Goal: Transaction & Acquisition: Purchase product/service

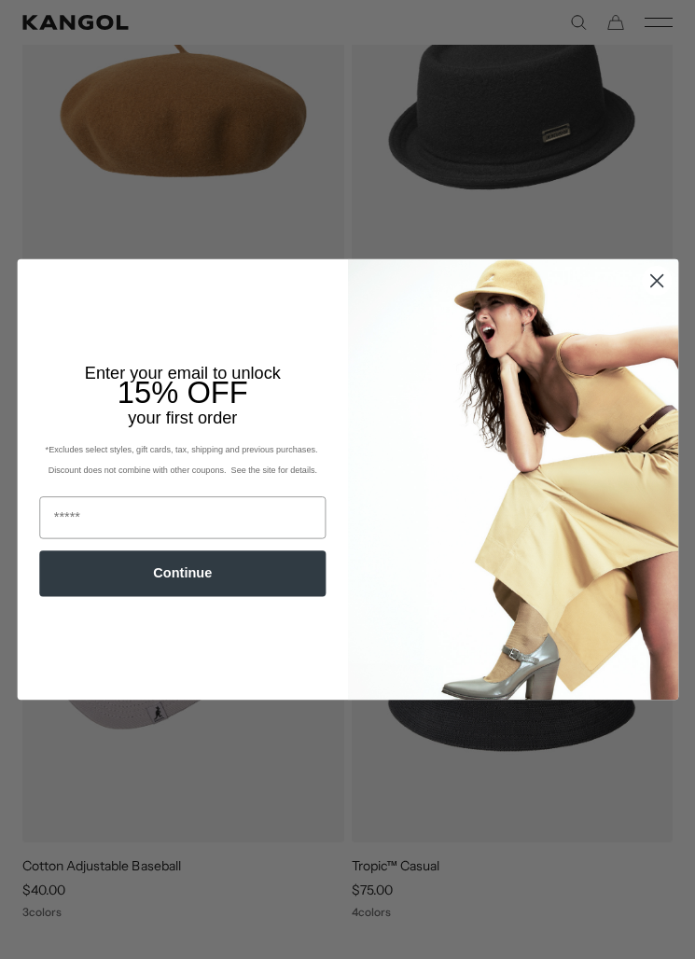
scroll to position [337, 0]
click at [665, 275] on circle "Close dialog" at bounding box center [657, 281] width 28 height 28
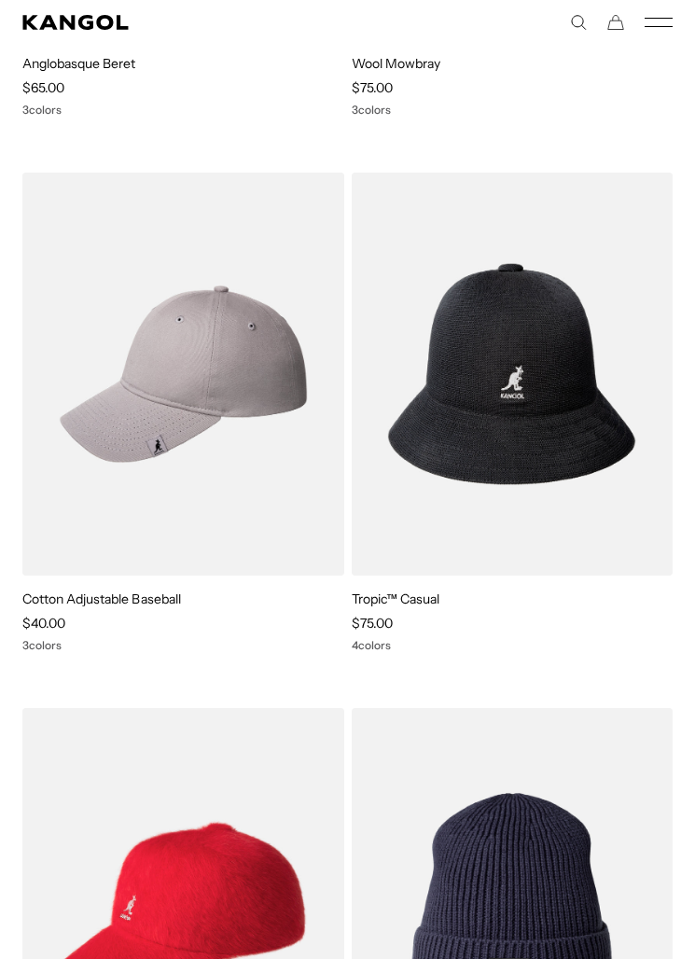
scroll to position [0, 384]
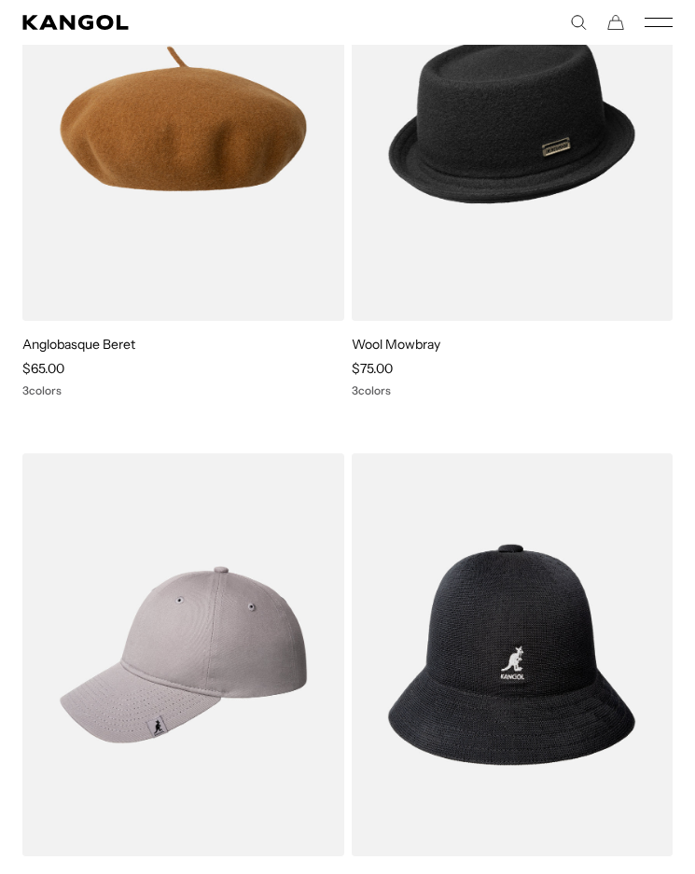
click at [661, 18] on rect "Mobile Menu" at bounding box center [659, 18] width 28 height 1
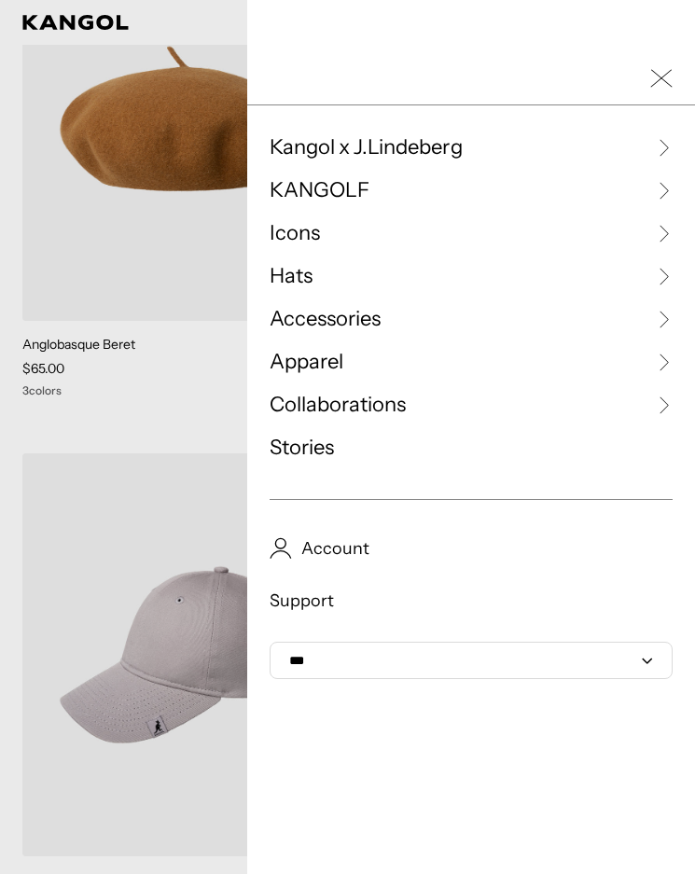
scroll to position [0, 0]
click at [333, 277] on link "Hats" at bounding box center [471, 276] width 403 height 28
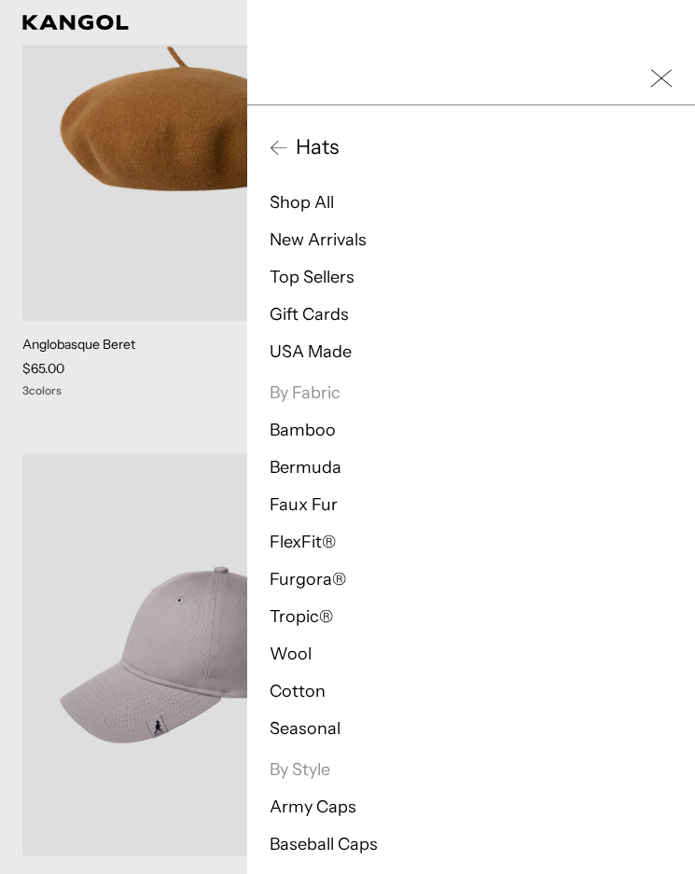
scroll to position [0, 384]
click at [308, 541] on link "FlexFit®" at bounding box center [303, 542] width 66 height 21
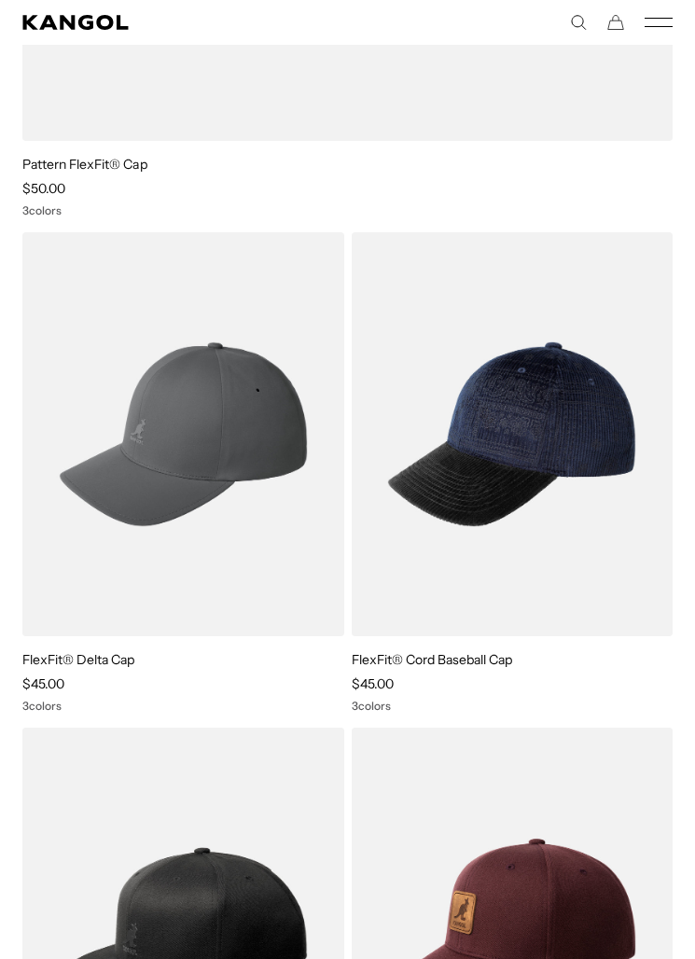
scroll to position [0, 384]
click at [0, 0] on img at bounding box center [0, 0] width 0 height 0
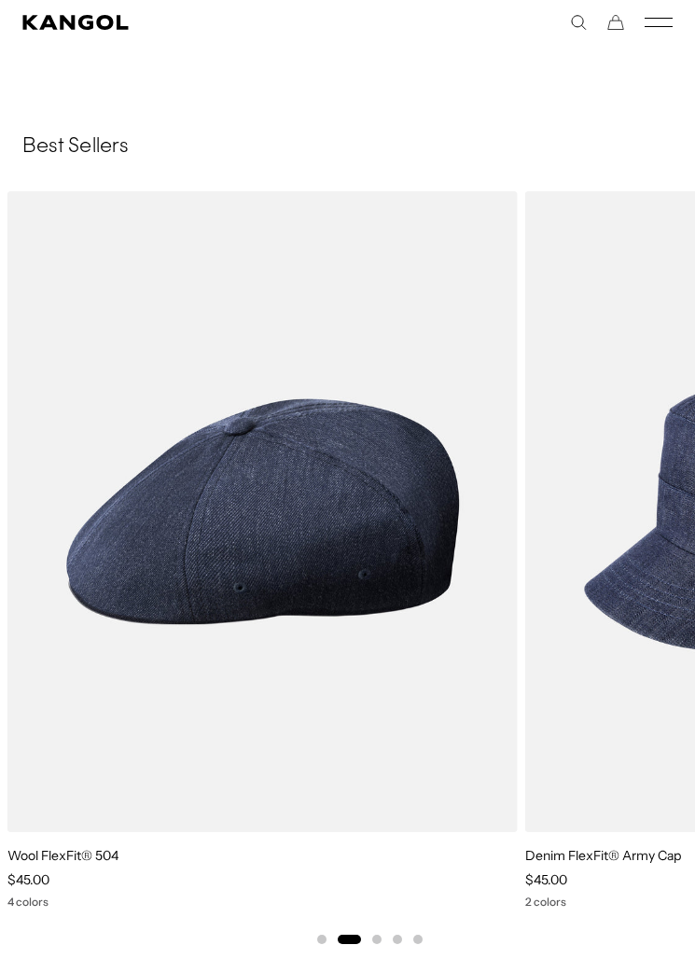
scroll to position [0, 0]
click at [0, 0] on img "2 of 5" at bounding box center [0, 0] width 0 height 0
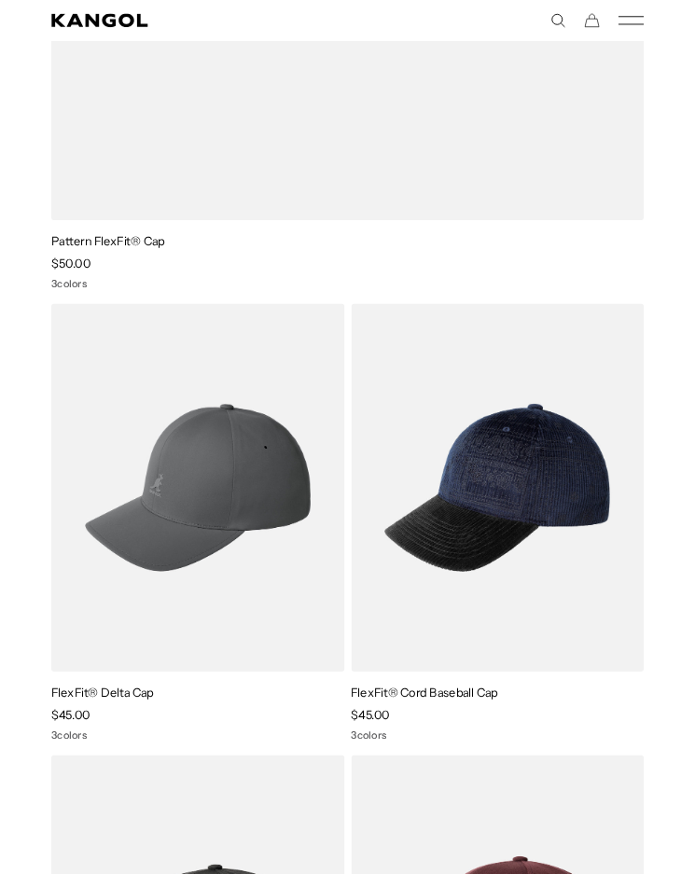
scroll to position [0, 384]
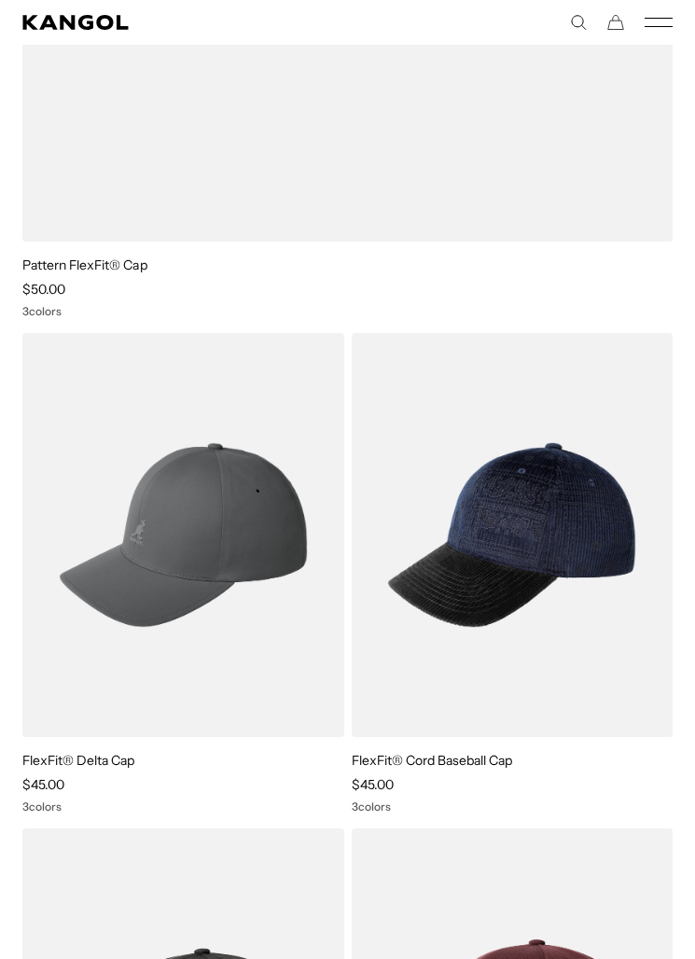
click at [0, 0] on img at bounding box center [0, 0] width 0 height 0
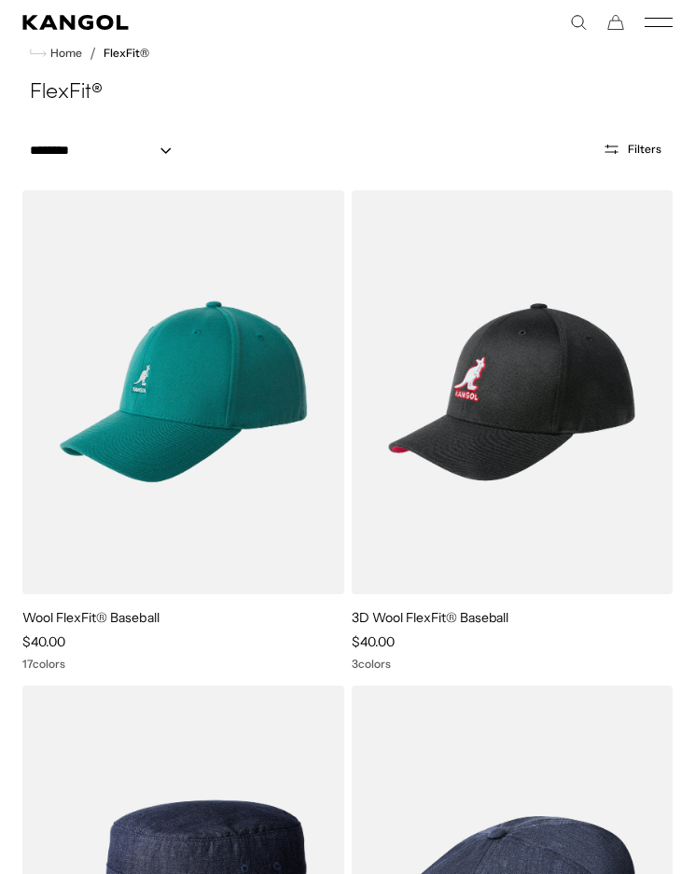
scroll to position [0, 0]
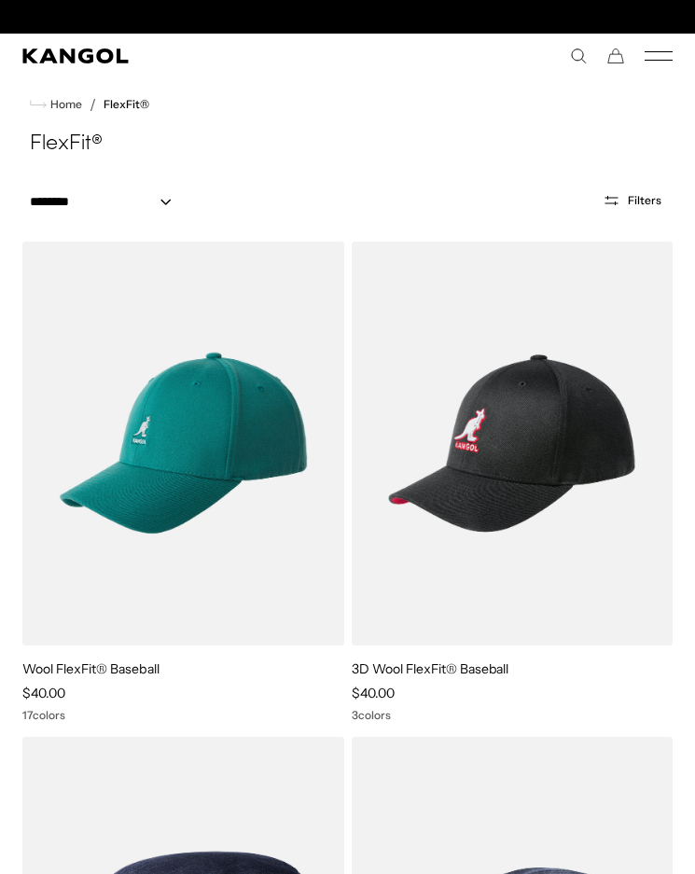
click at [672, 60] on rect "Mobile Menu" at bounding box center [659, 60] width 28 height 1
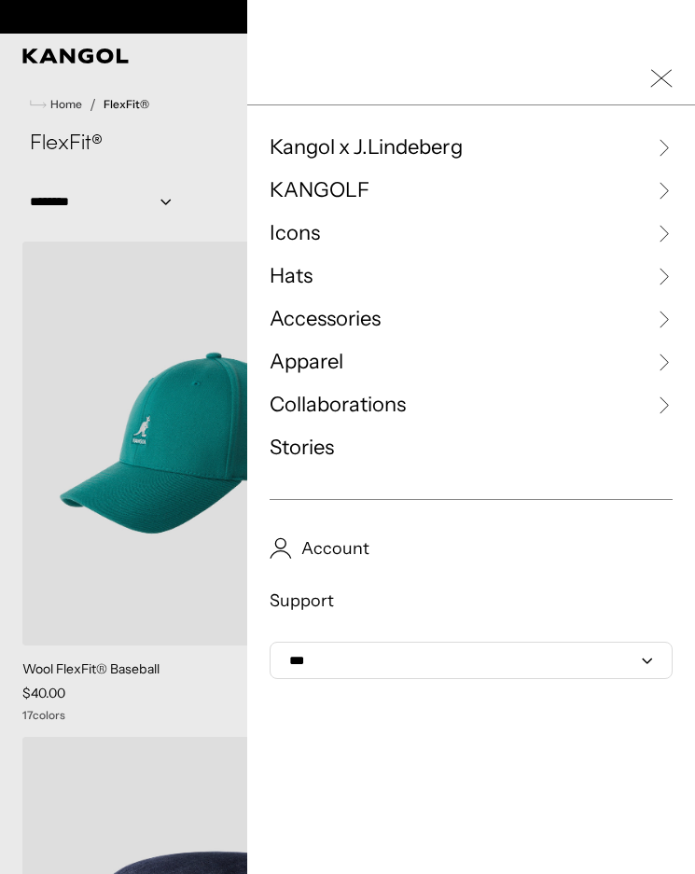
scroll to position [0, 384]
click at [301, 281] on span "Hats" at bounding box center [291, 276] width 43 height 28
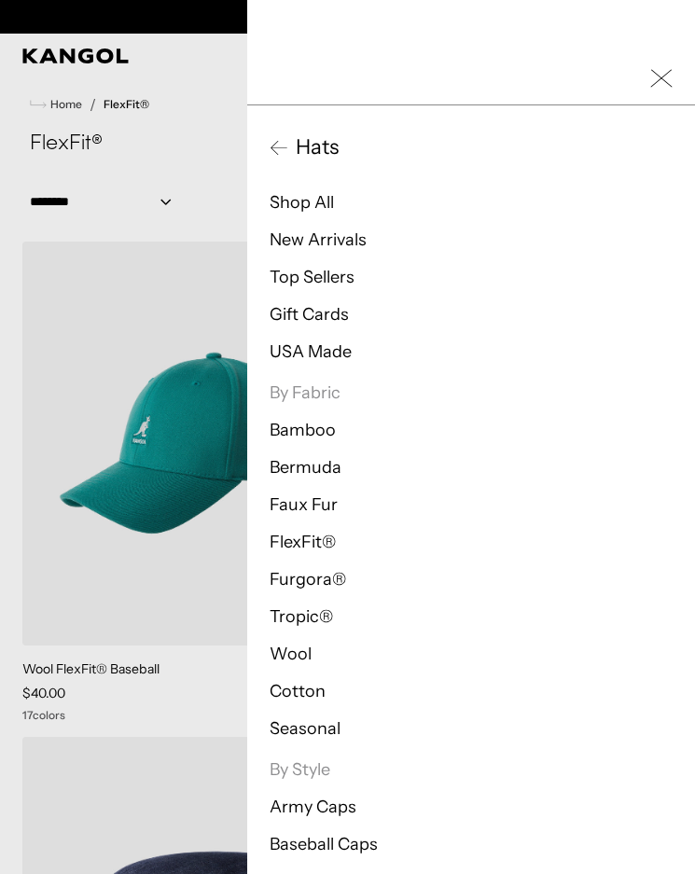
scroll to position [0, 0]
click at [340, 696] on li "Cotton" at bounding box center [471, 691] width 403 height 22
click at [311, 688] on link "Cotton" at bounding box center [298, 691] width 56 height 21
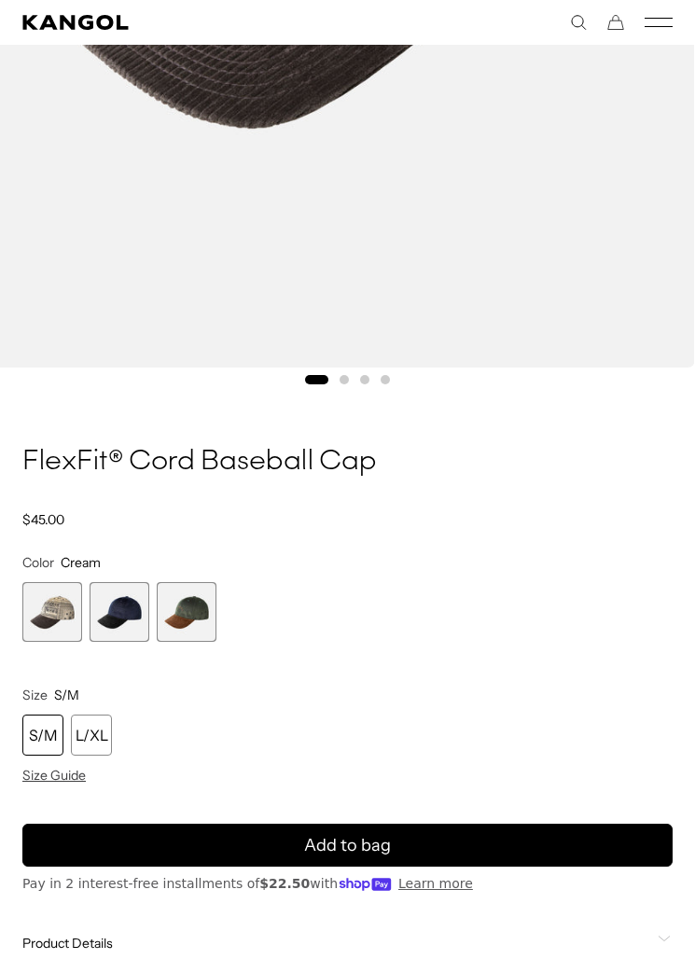
scroll to position [0, 384]
click at [192, 613] on span "3 of 3" at bounding box center [187, 612] width 60 height 60
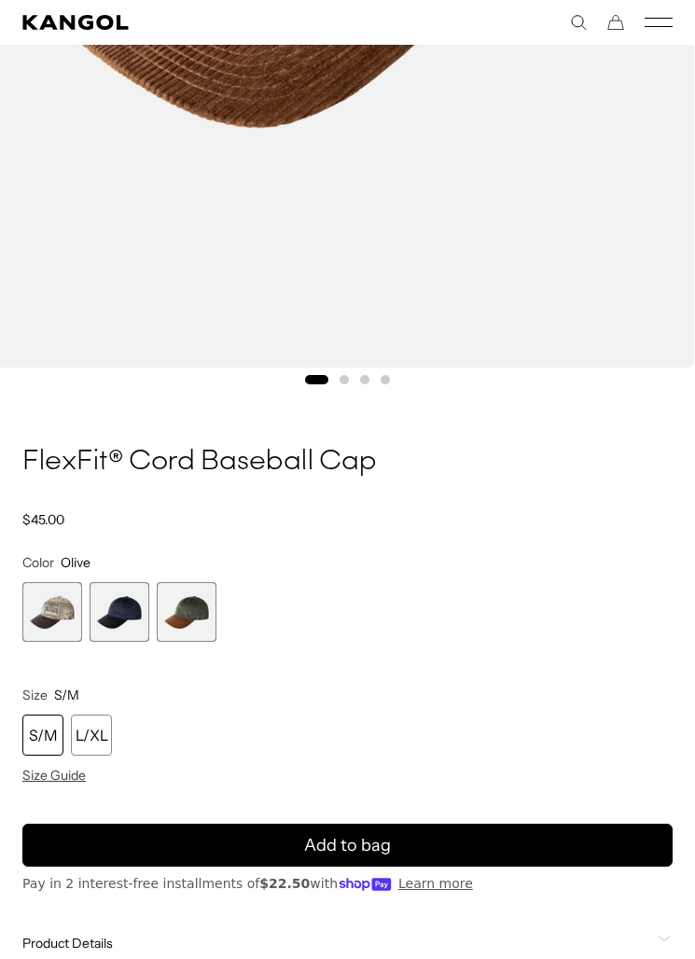
click at [50, 748] on div "S/M" at bounding box center [42, 735] width 41 height 41
click at [49, 732] on div "S/M" at bounding box center [42, 735] width 41 height 41
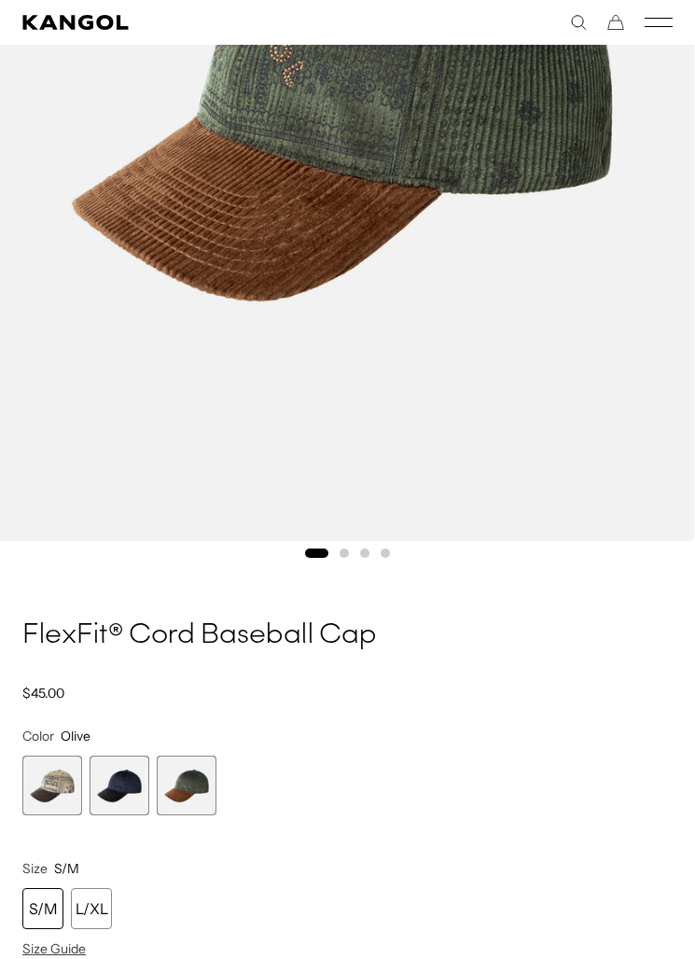
scroll to position [558, 0]
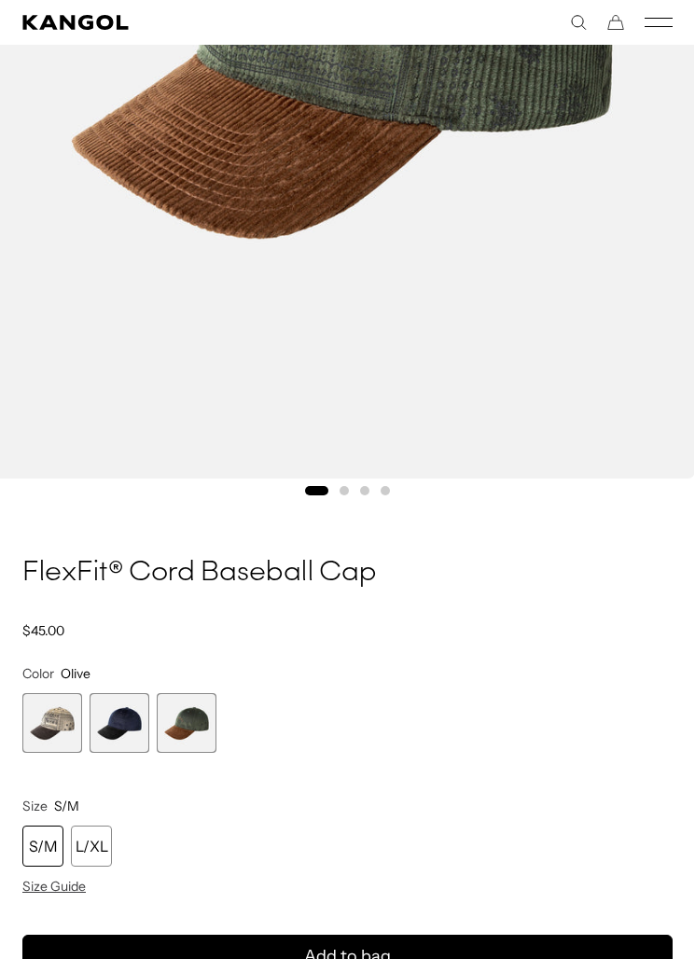
click at [114, 731] on span "2 of 3" at bounding box center [120, 723] width 60 height 60
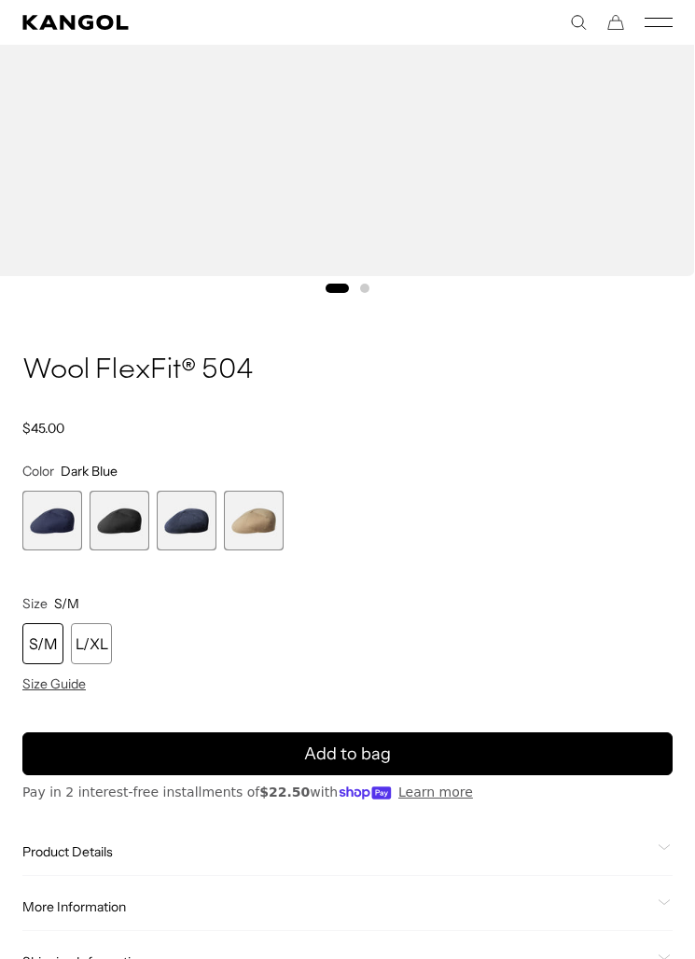
scroll to position [770, 0]
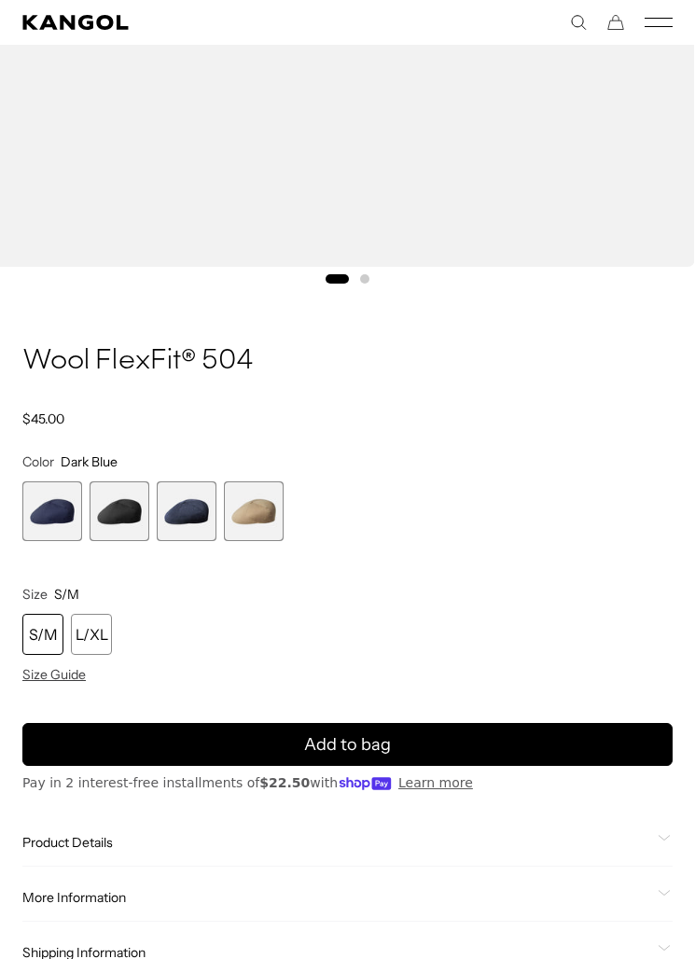
click at [199, 516] on span "3 of 4" at bounding box center [187, 511] width 60 height 60
click at [128, 511] on span "2 of 4" at bounding box center [120, 511] width 60 height 60
click at [195, 511] on span "3 of 4" at bounding box center [187, 511] width 60 height 60
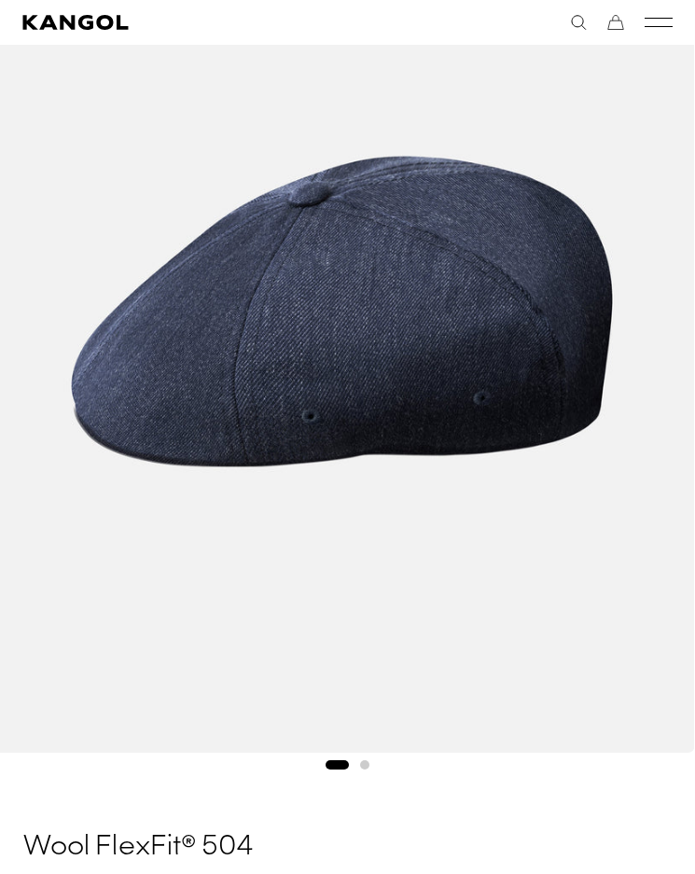
scroll to position [0, 384]
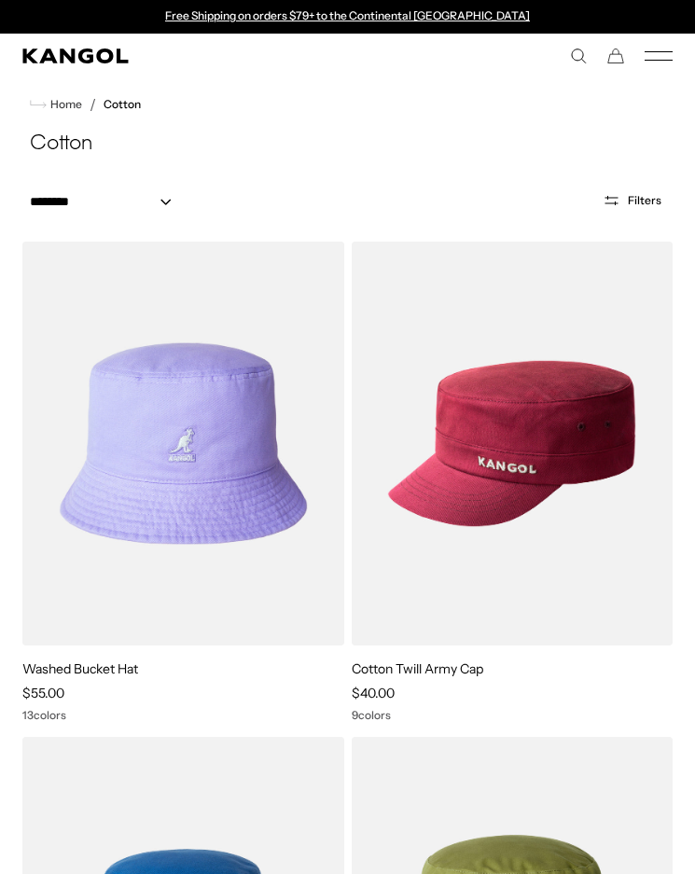
click at [667, 63] on icon "Mobile Menu" at bounding box center [659, 56] width 28 height 17
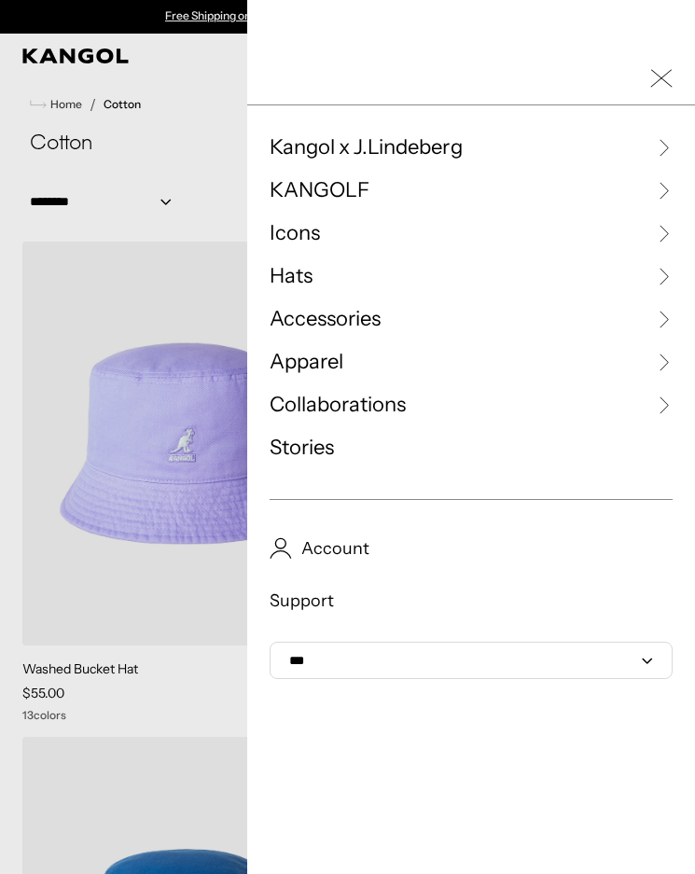
click at [666, 63] on div at bounding box center [471, 78] width 448 height 53
click at [297, 281] on span "Hats" at bounding box center [291, 276] width 43 height 28
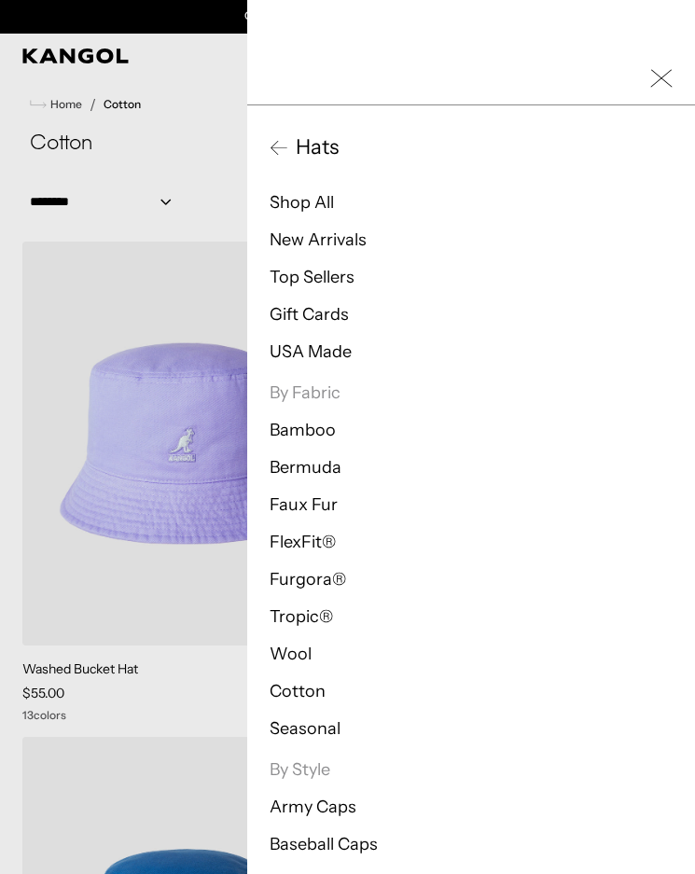
click at [311, 354] on link "USA Made" at bounding box center [311, 351] width 82 height 21
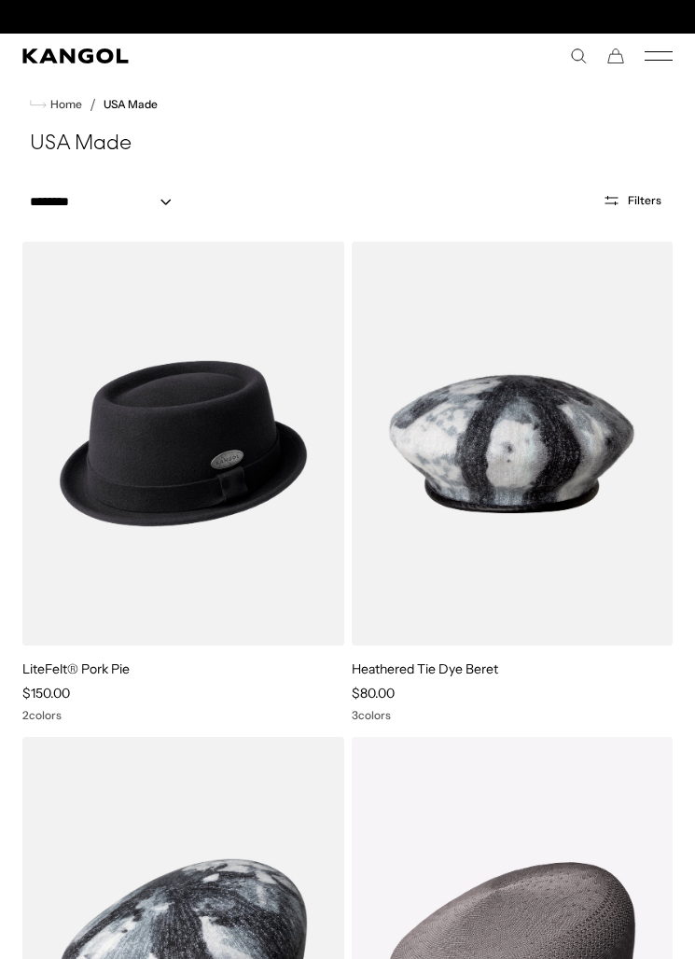
scroll to position [0, 384]
click at [161, 210] on select "**********" at bounding box center [106, 202] width 168 height 20
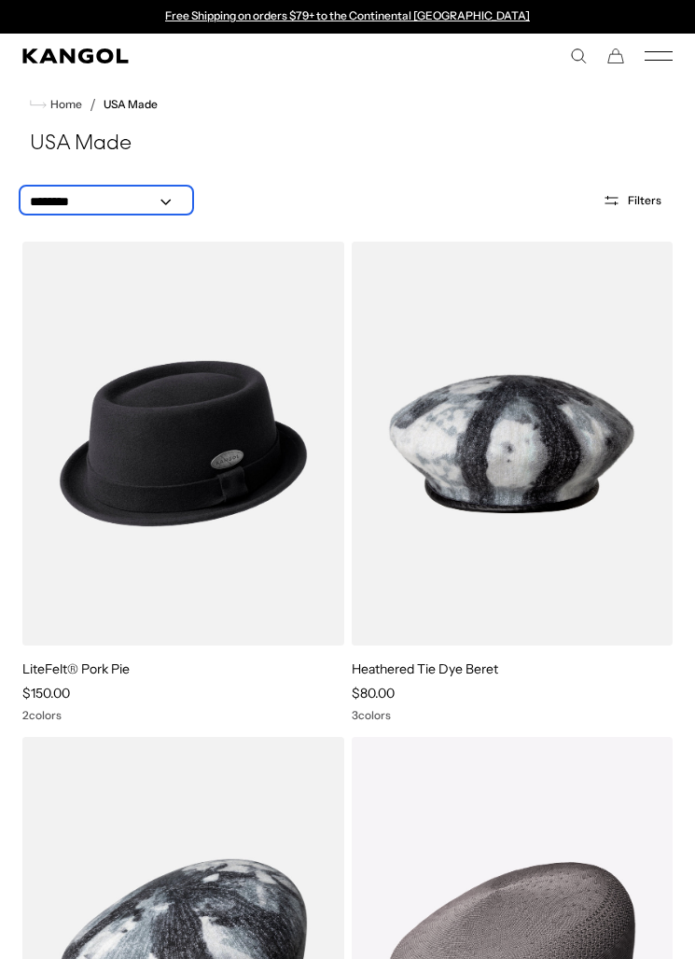
select select "****"
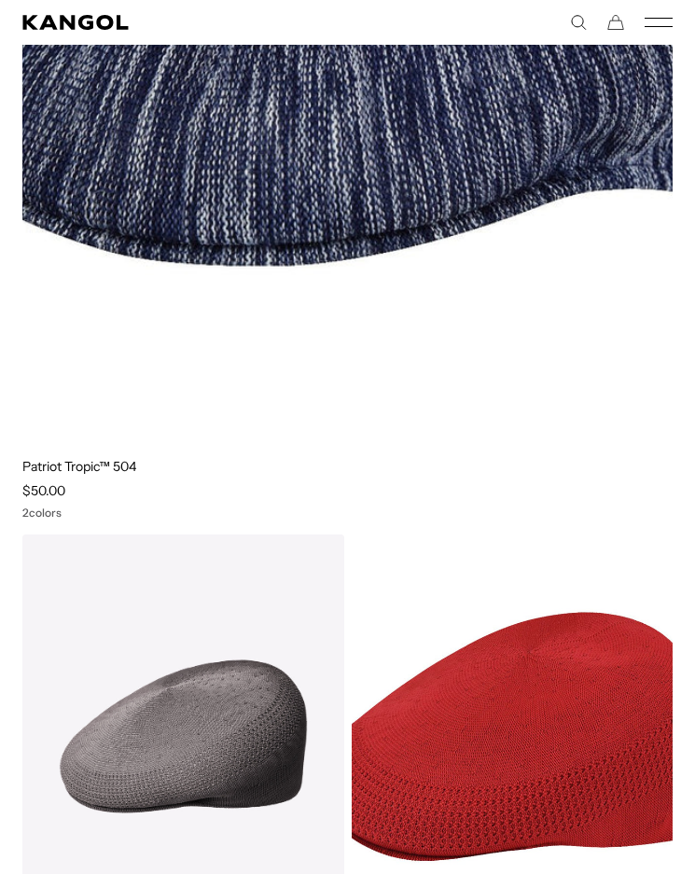
scroll to position [1432, 0]
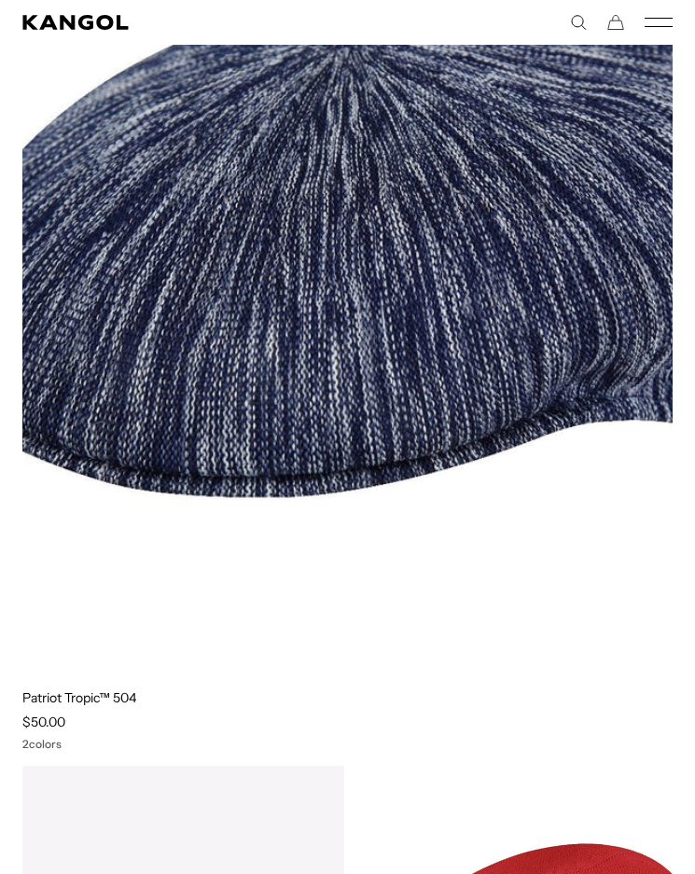
click at [669, 18] on rect "Mobile Menu" at bounding box center [659, 18] width 28 height 1
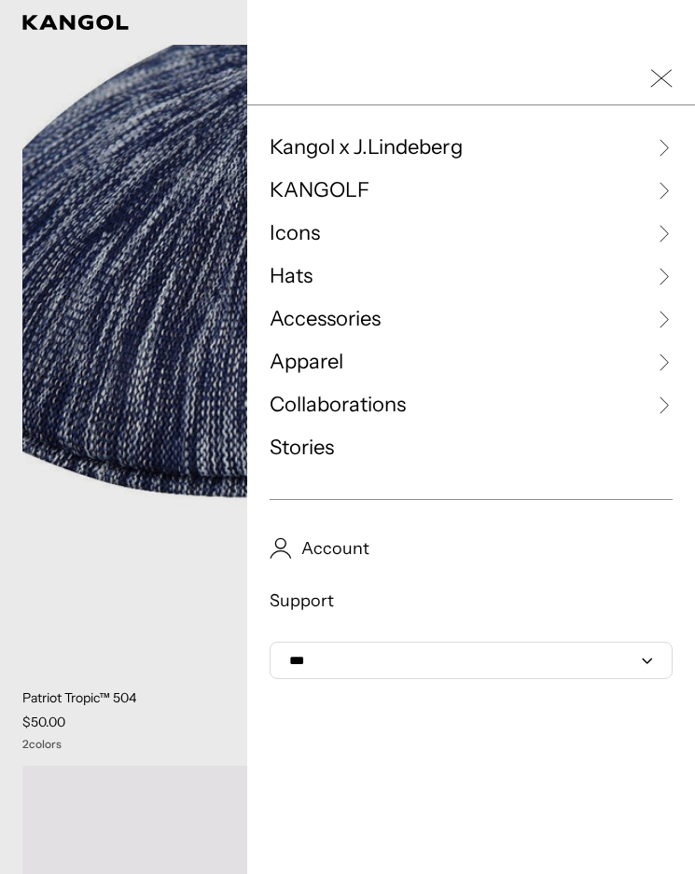
click at [307, 271] on span "Hats" at bounding box center [291, 276] width 43 height 28
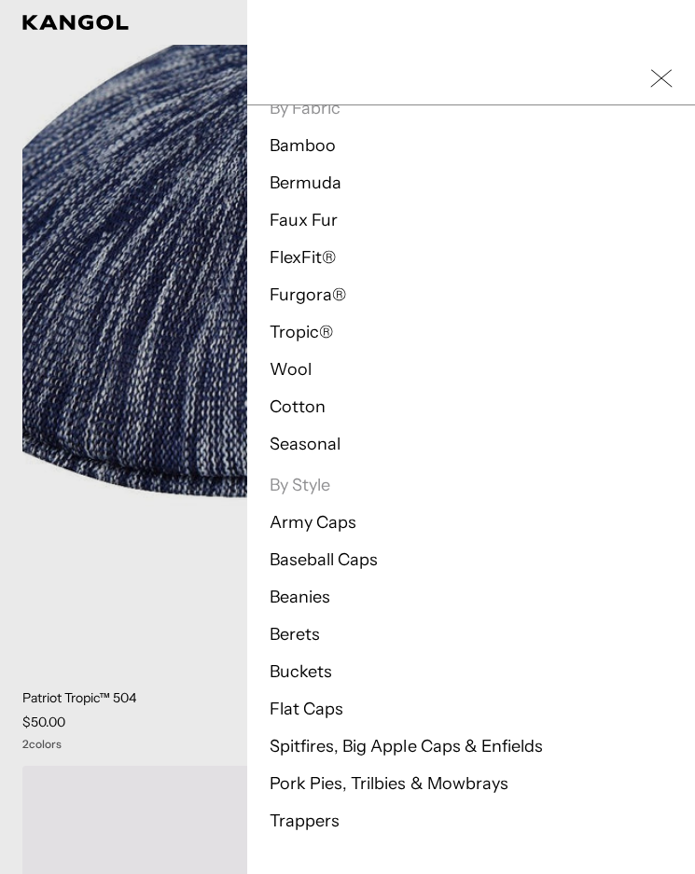
scroll to position [0, 384]
click at [363, 564] on link "Baseball Caps" at bounding box center [324, 559] width 108 height 21
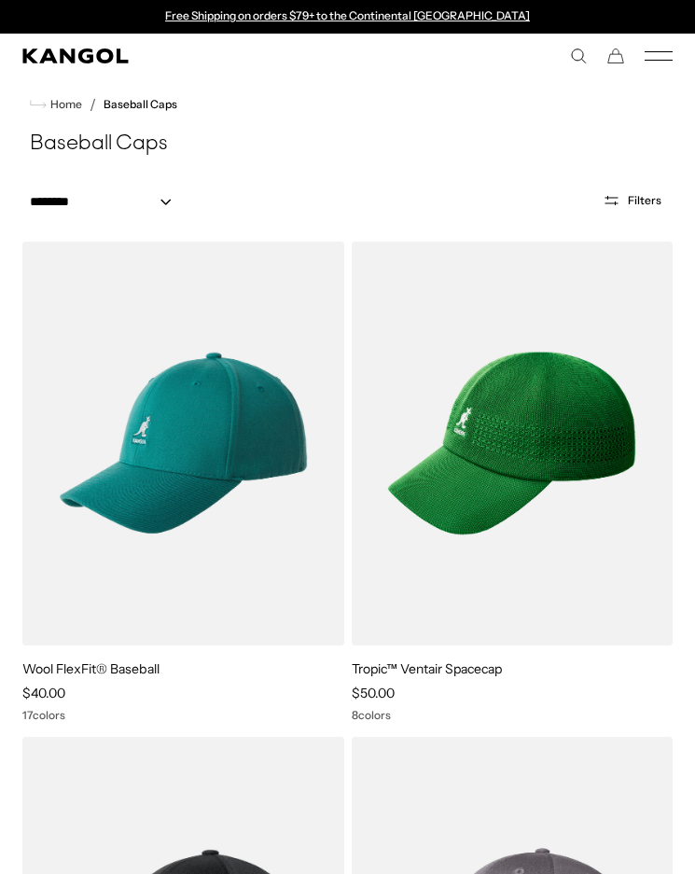
click at [628, 201] on button "Filters" at bounding box center [631, 200] width 81 height 17
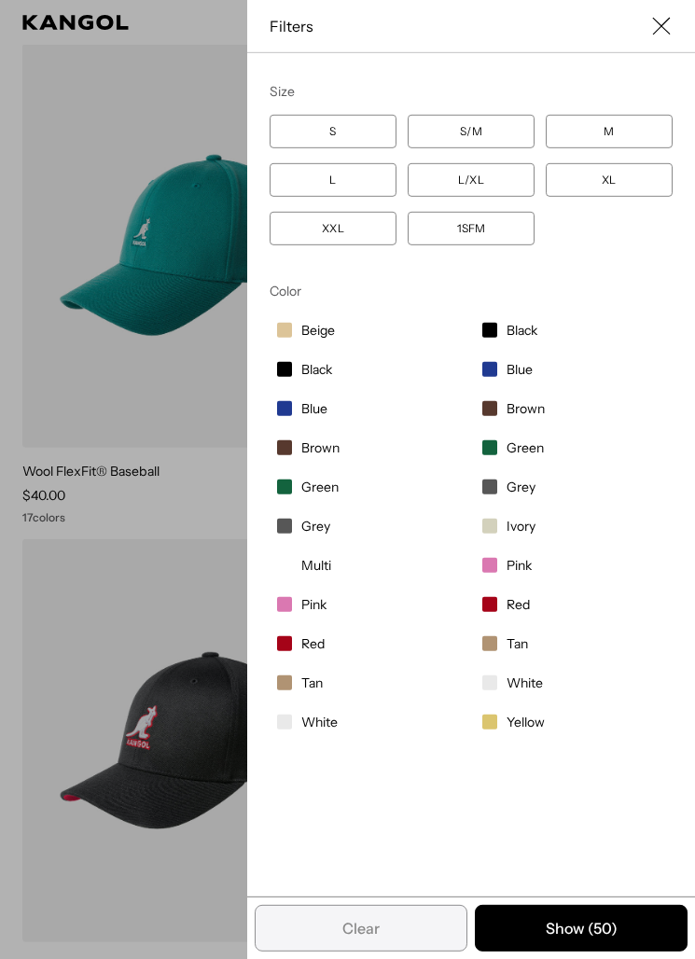
click at [445, 132] on label "S/M" at bounding box center [471, 132] width 127 height 34
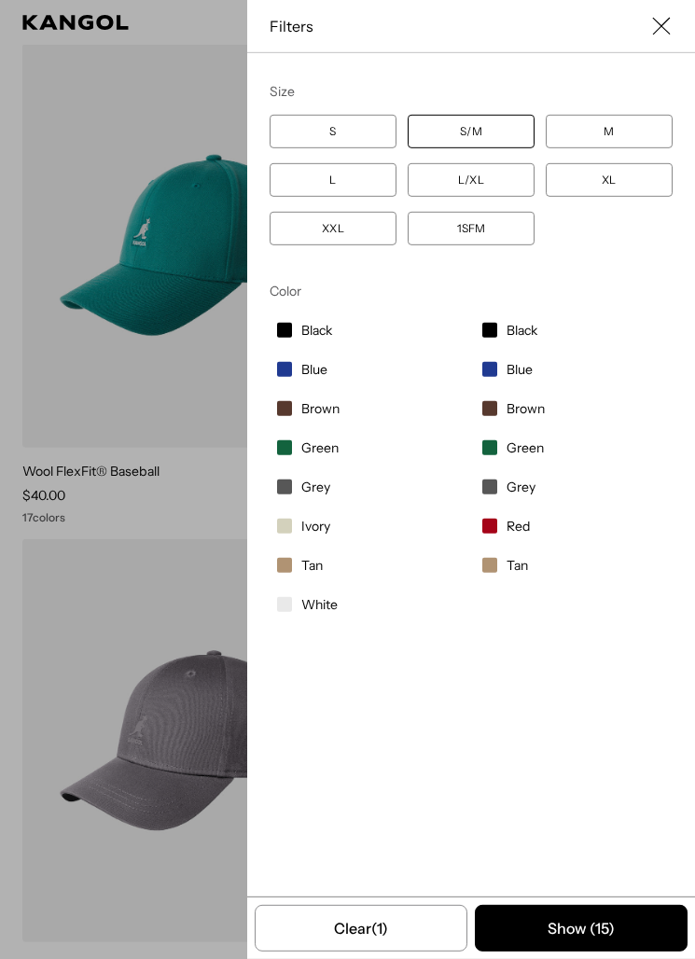
scroll to position [0, 384]
click at [607, 126] on label "M" at bounding box center [609, 132] width 127 height 34
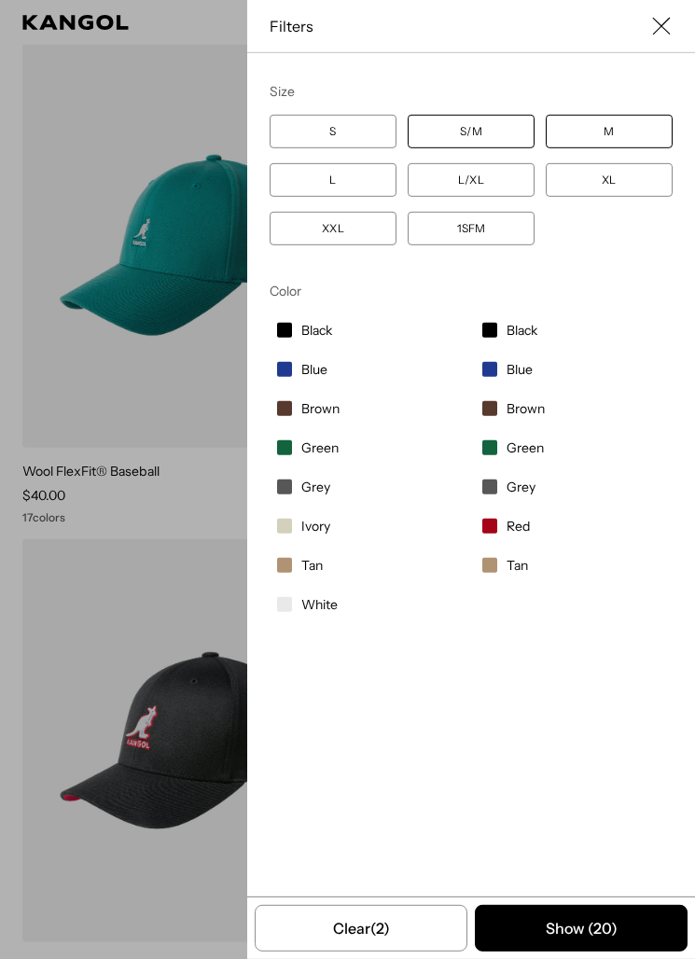
click at [609, 124] on label "M" at bounding box center [609, 132] width 127 height 34
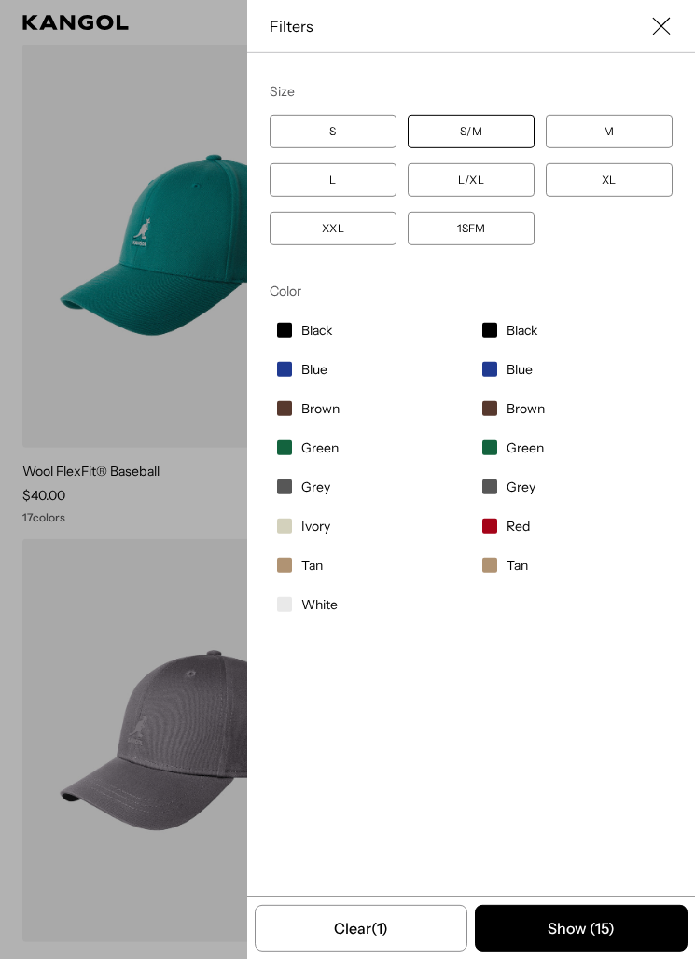
click at [640, 119] on label "M" at bounding box center [609, 132] width 127 height 34
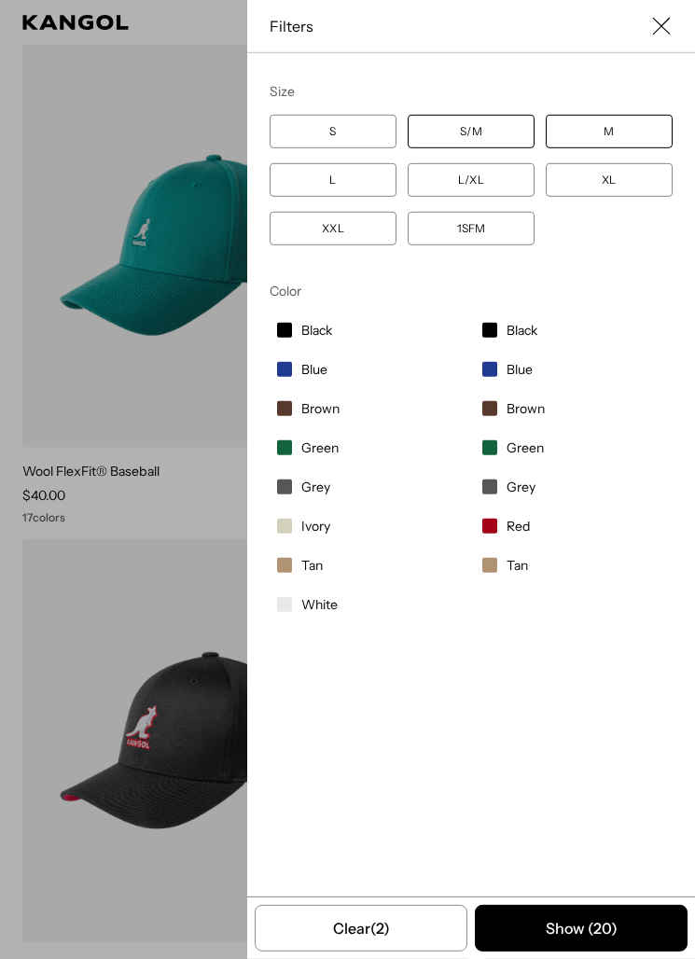
scroll to position [0, 384]
click at [494, 144] on label "S/M" at bounding box center [471, 132] width 127 height 34
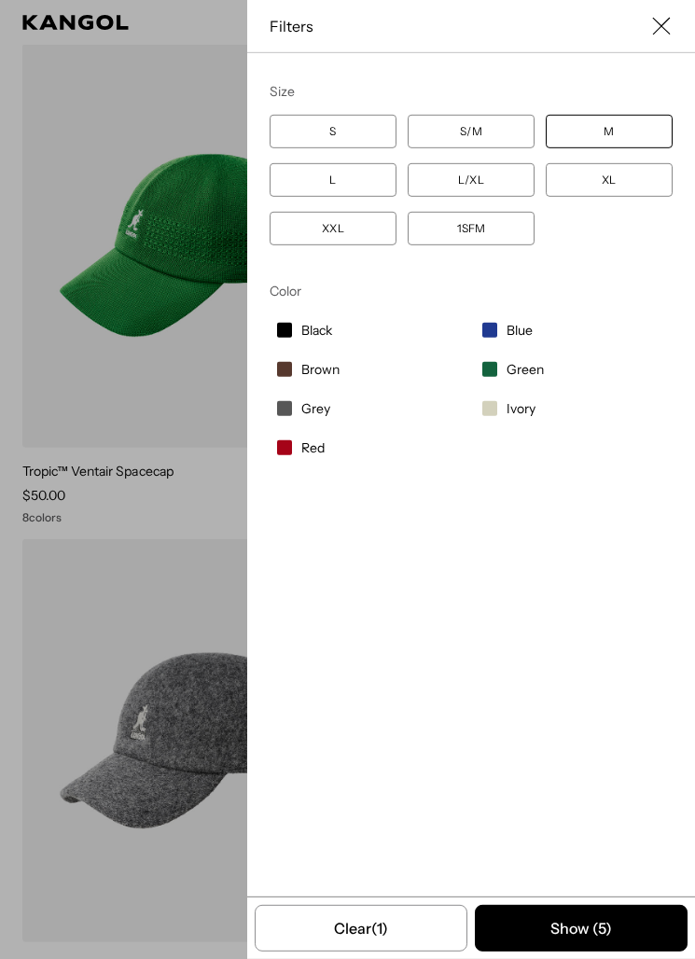
click at [602, 873] on button "Show ( 5 )" at bounding box center [581, 928] width 213 height 47
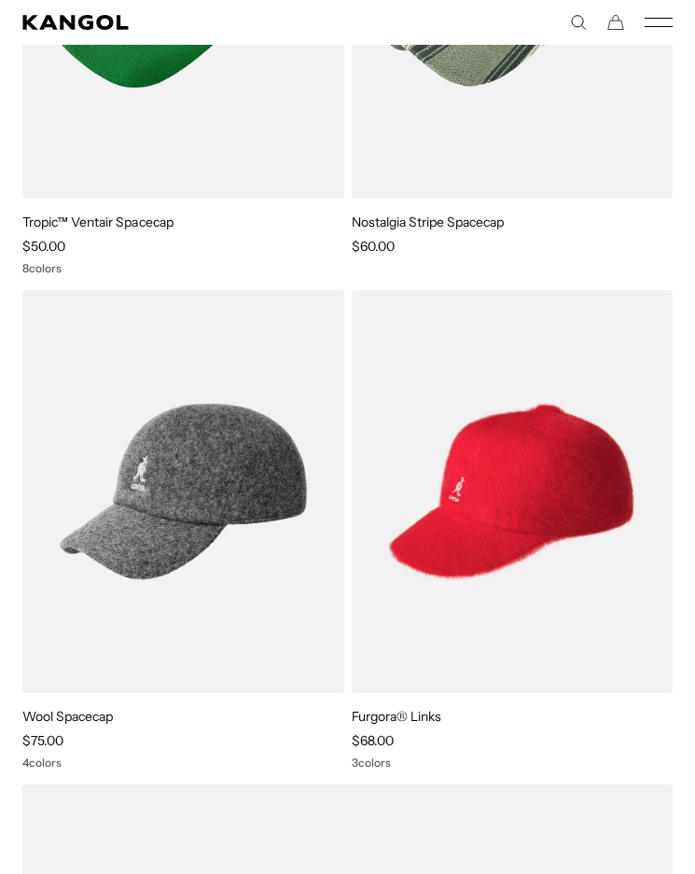
scroll to position [0, 384]
click at [0, 0] on img at bounding box center [0, 0] width 0 height 0
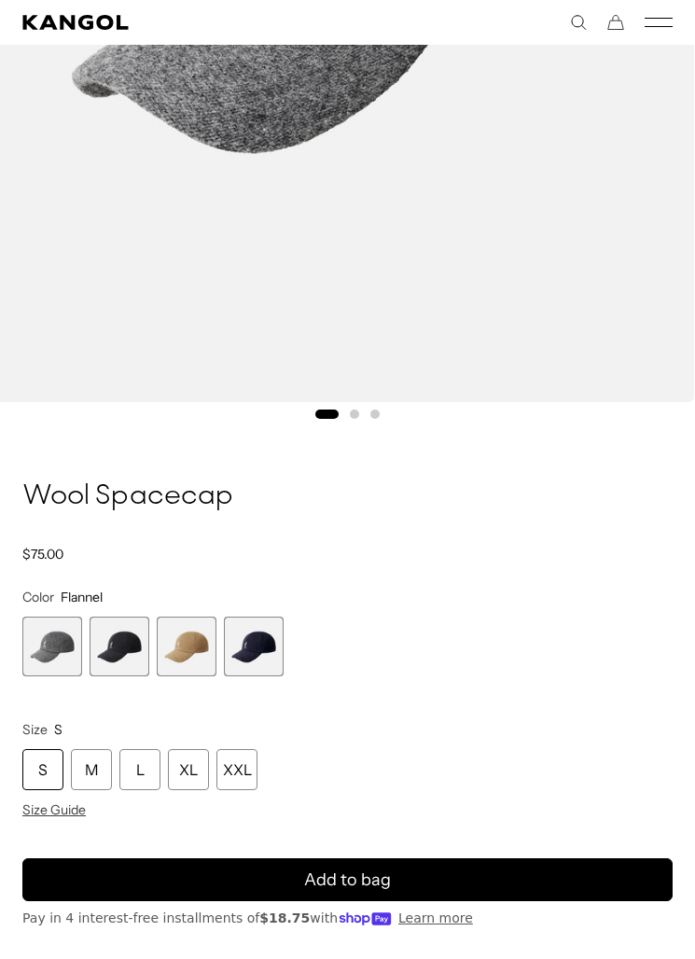
scroll to position [0, 384]
click at [187, 653] on span "3 of 4" at bounding box center [187, 647] width 60 height 60
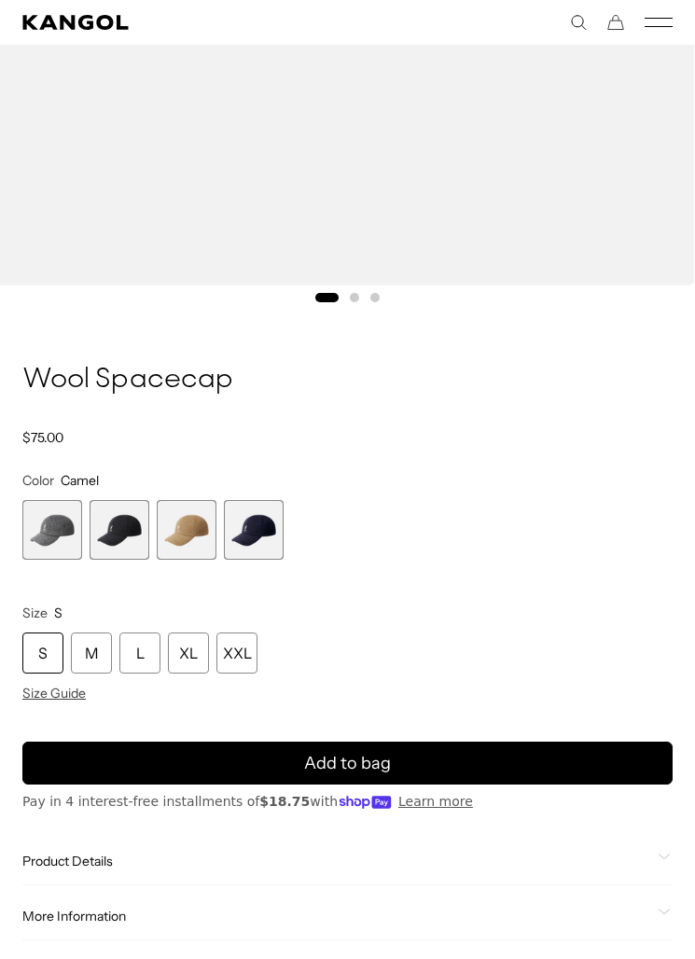
scroll to position [765, 0]
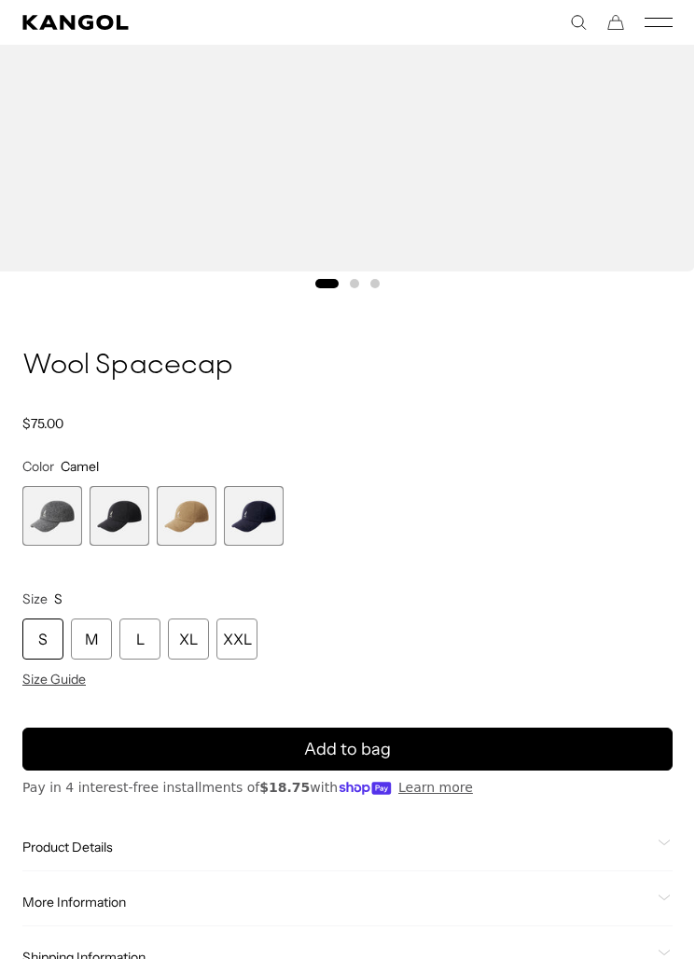
click at [40, 644] on div "S" at bounding box center [42, 639] width 41 height 41
click at [103, 525] on span "2 of 4" at bounding box center [120, 516] width 60 height 60
click at [174, 527] on span "3 of 4" at bounding box center [187, 516] width 60 height 60
click at [80, 661] on div "S M L XL XXL Size Guide" at bounding box center [347, 653] width 650 height 69
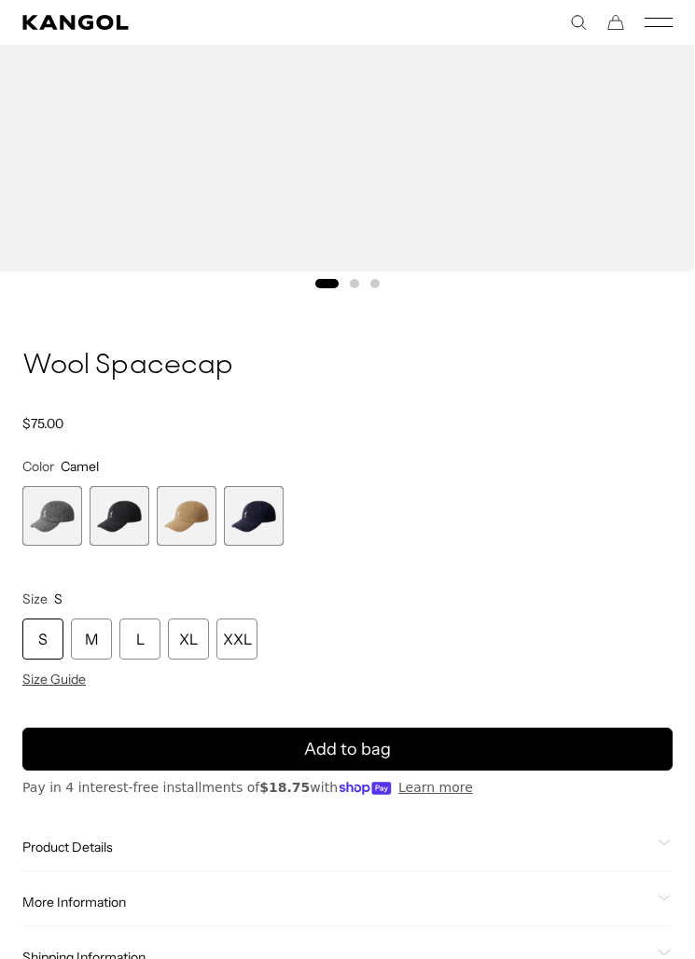
click at [93, 642] on div "M" at bounding box center [91, 639] width 41 height 41
